Goal: Find specific page/section: Find specific page/section

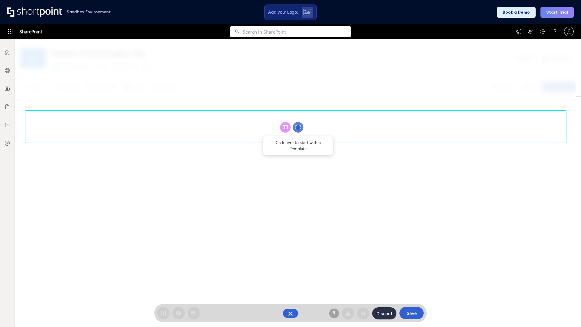
click at [298, 127] on circle at bounding box center [298, 127] width 11 height 11
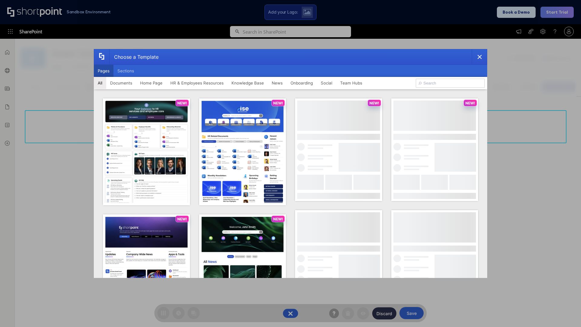
click at [103, 71] on button "Pages" at bounding box center [104, 71] width 20 height 12
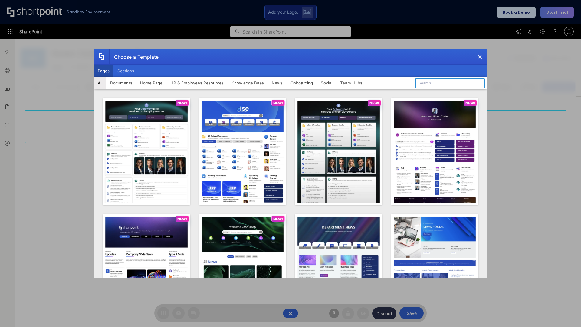
type input "News Portal 2"
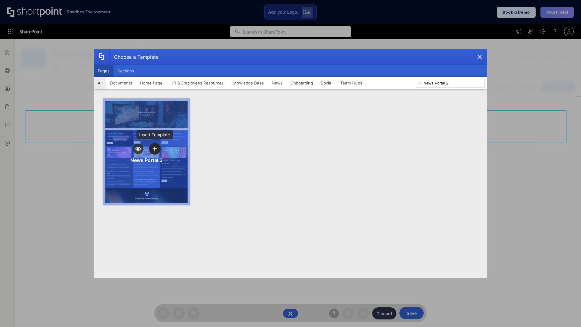
click at [155, 148] on icon "template selector" at bounding box center [154, 148] width 4 height 4
